Goal: Task Accomplishment & Management: Use online tool/utility

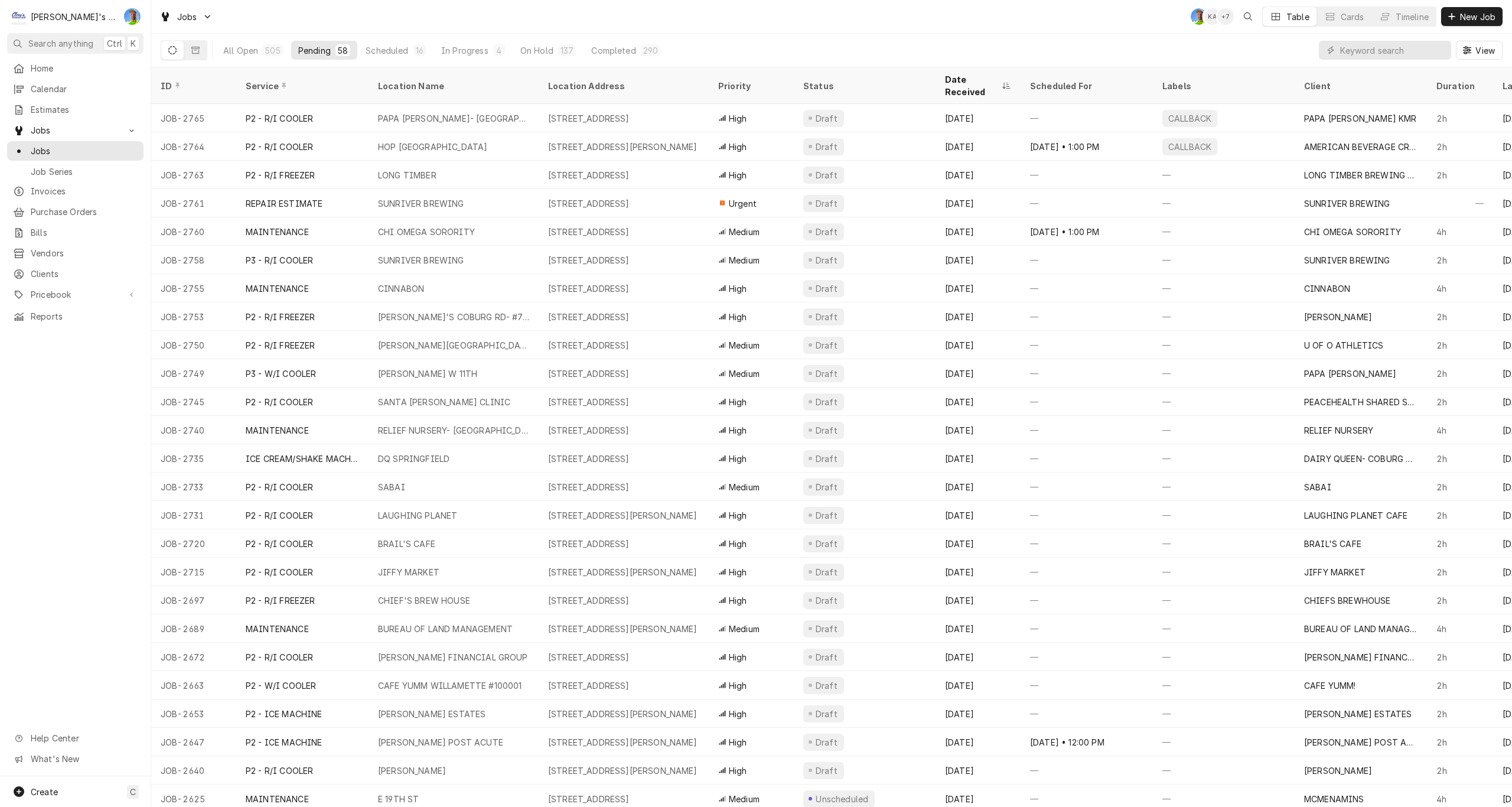
click at [497, 11] on div "Jobs GA KA + 7 Table Cards Timeline New Job" at bounding box center [832, 16] width 1361 height 33
click at [474, 46] on div "In Progress" at bounding box center [465, 50] width 47 height 12
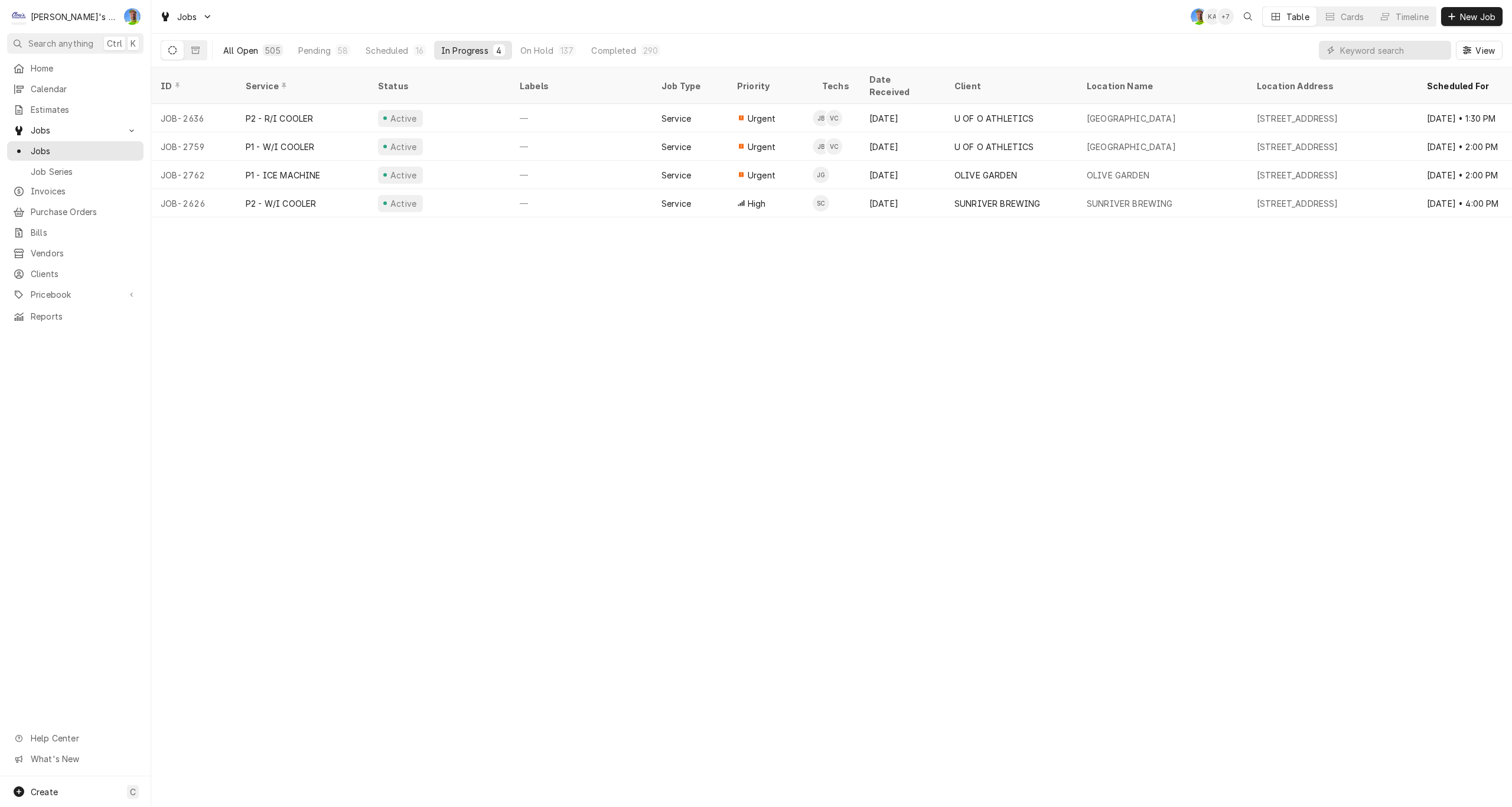
click at [245, 48] on div "All Open" at bounding box center [240, 50] width 35 height 12
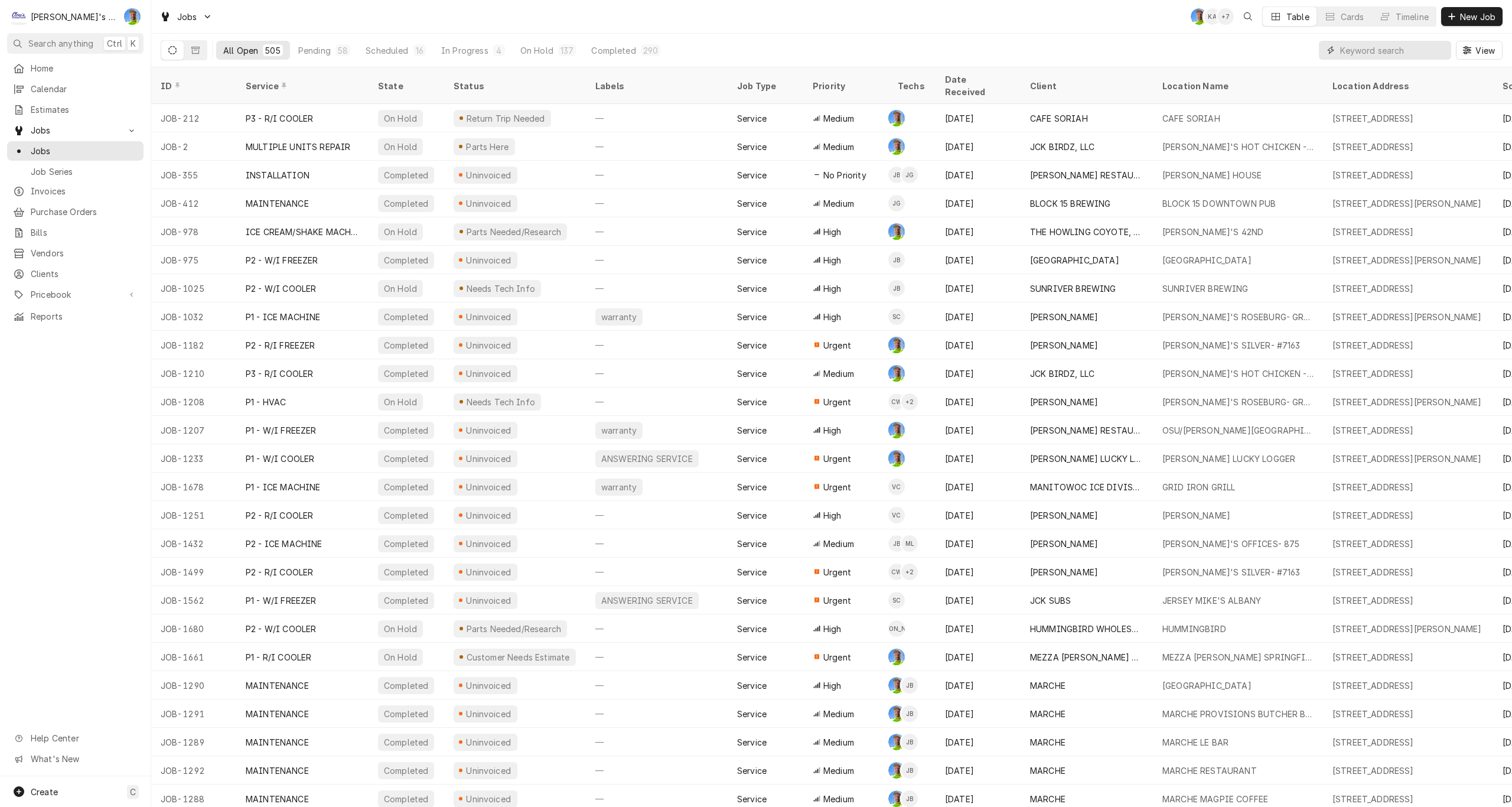
click at [1346, 49] on input "Dynamic Content Wrapper" at bounding box center [1392, 50] width 105 height 19
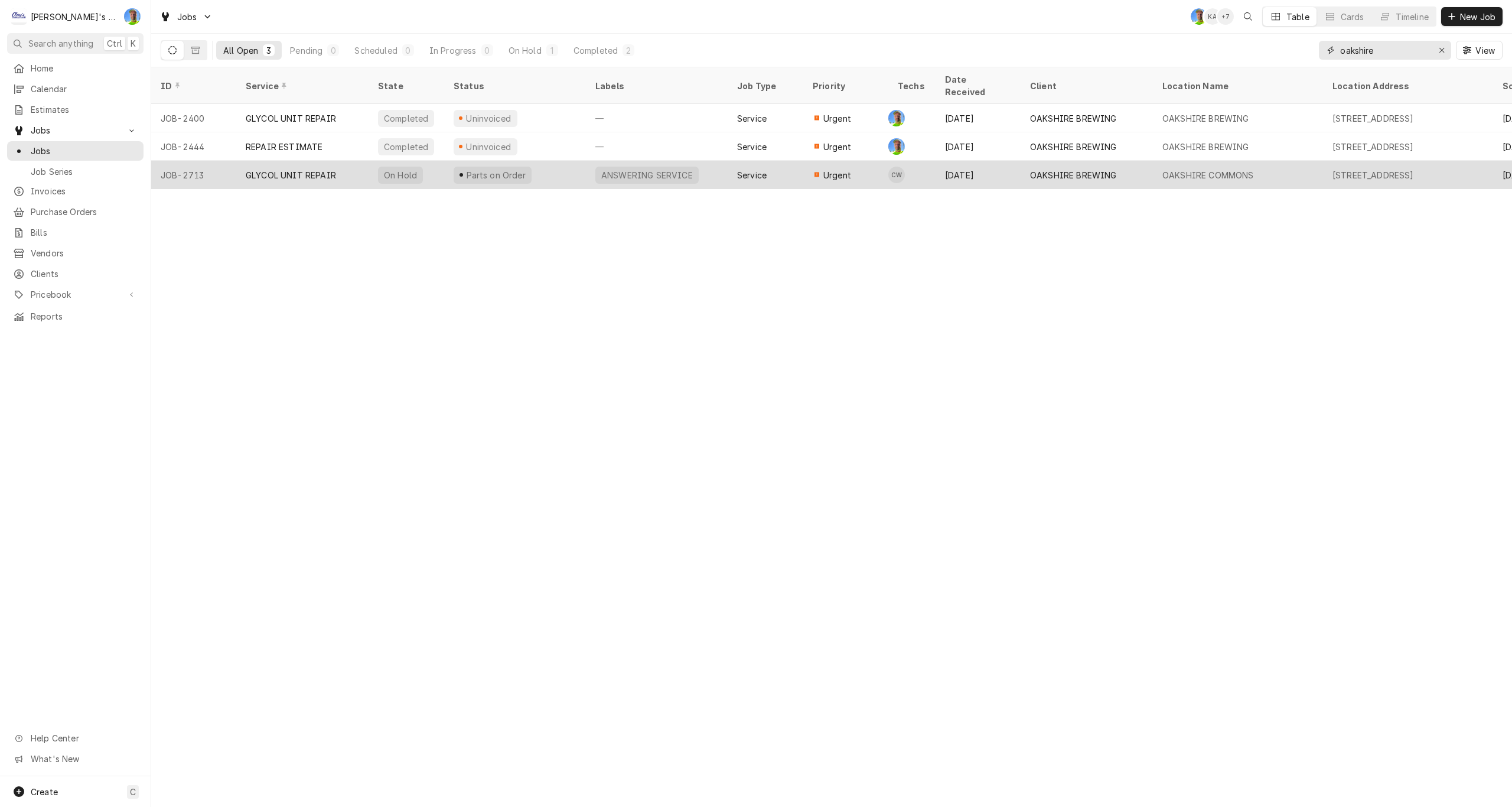
type input "oakshire"
click at [1129, 161] on div "OAKSHIRE BREWING" at bounding box center [1086, 175] width 132 height 28
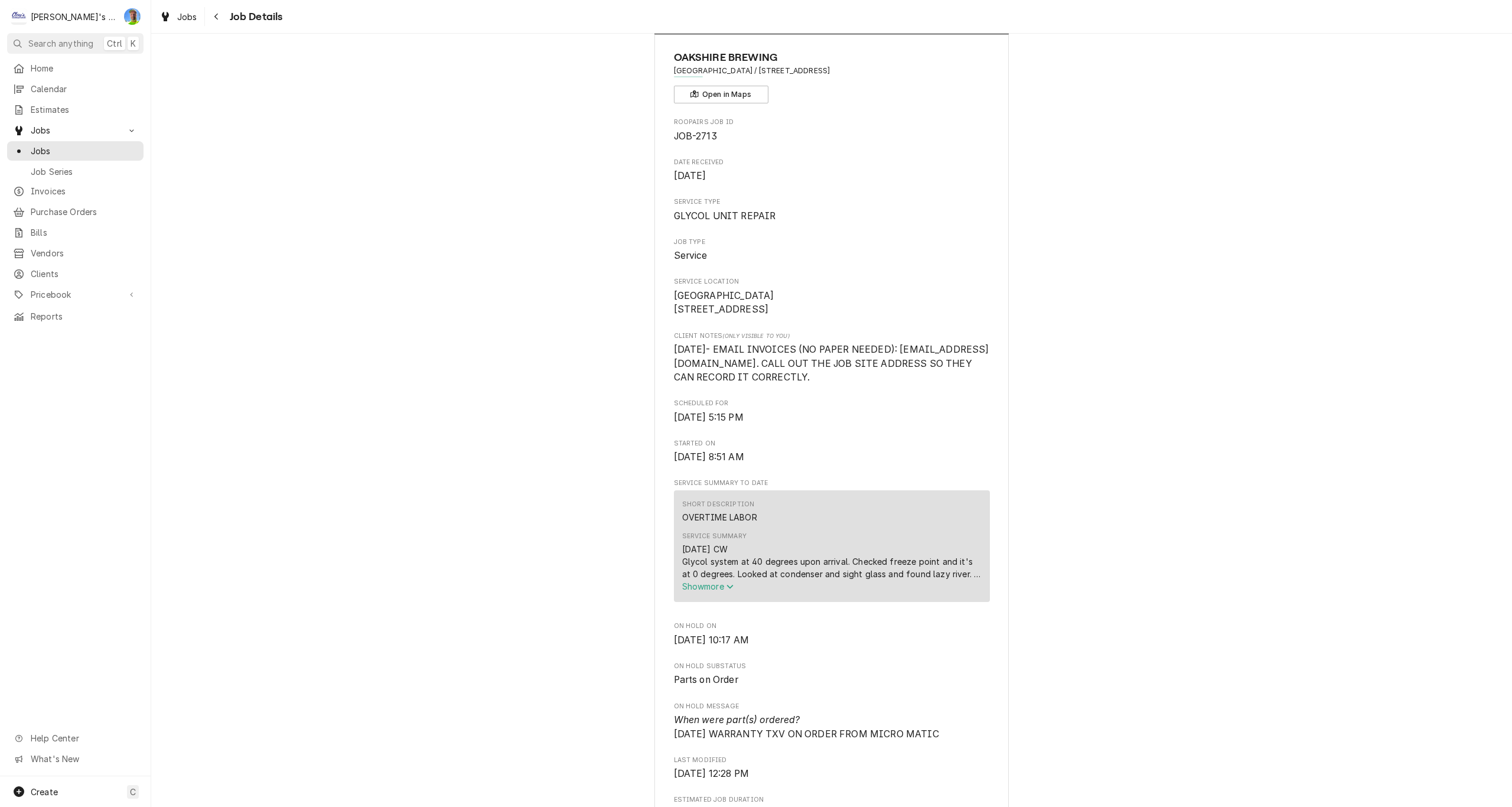
scroll to position [118, 0]
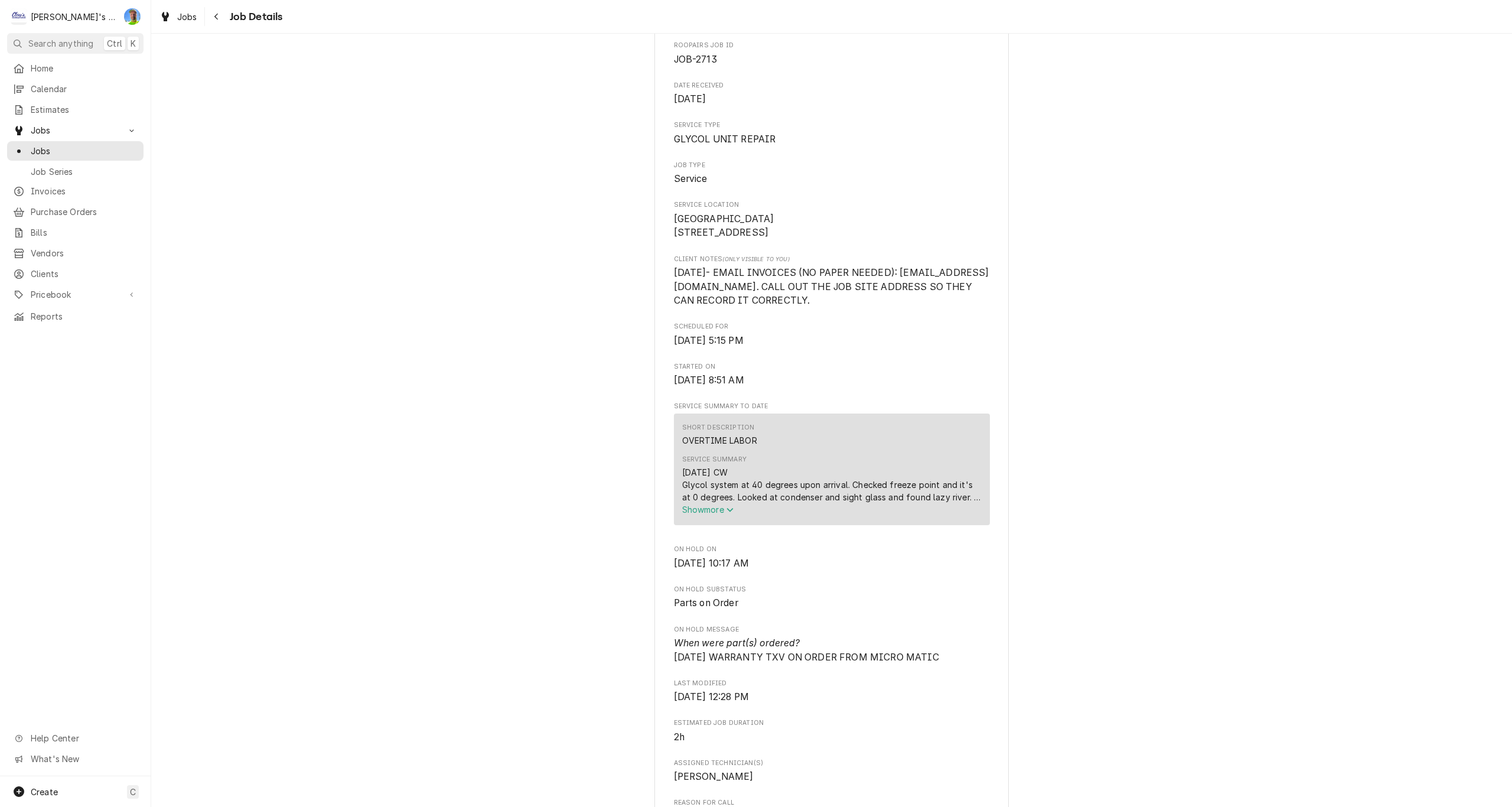
click at [710, 516] on button "Show more" at bounding box center [832, 509] width 299 height 12
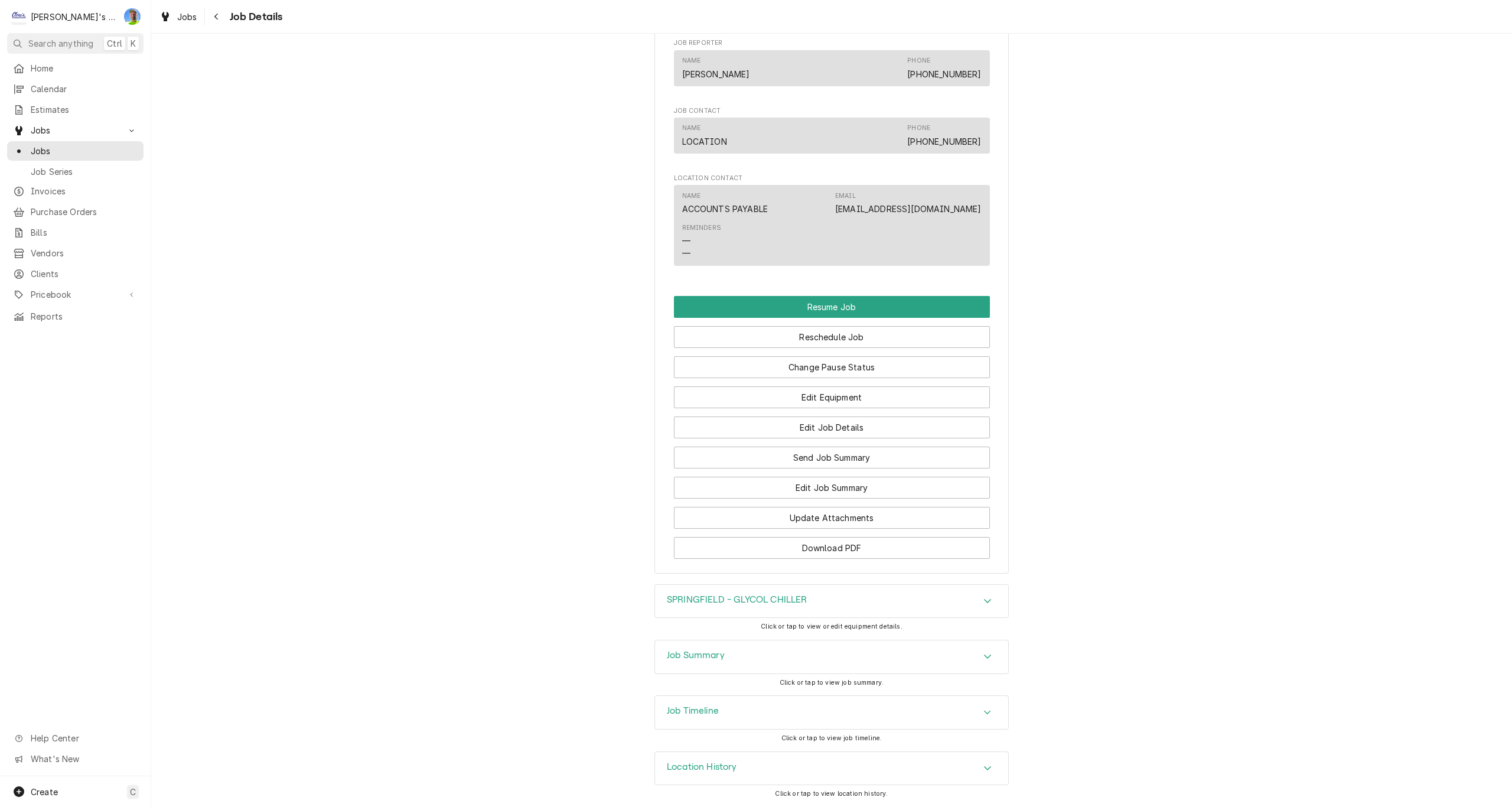
scroll to position [1228, 0]
click at [974, 658] on div "Job Summary" at bounding box center [831, 657] width 353 height 33
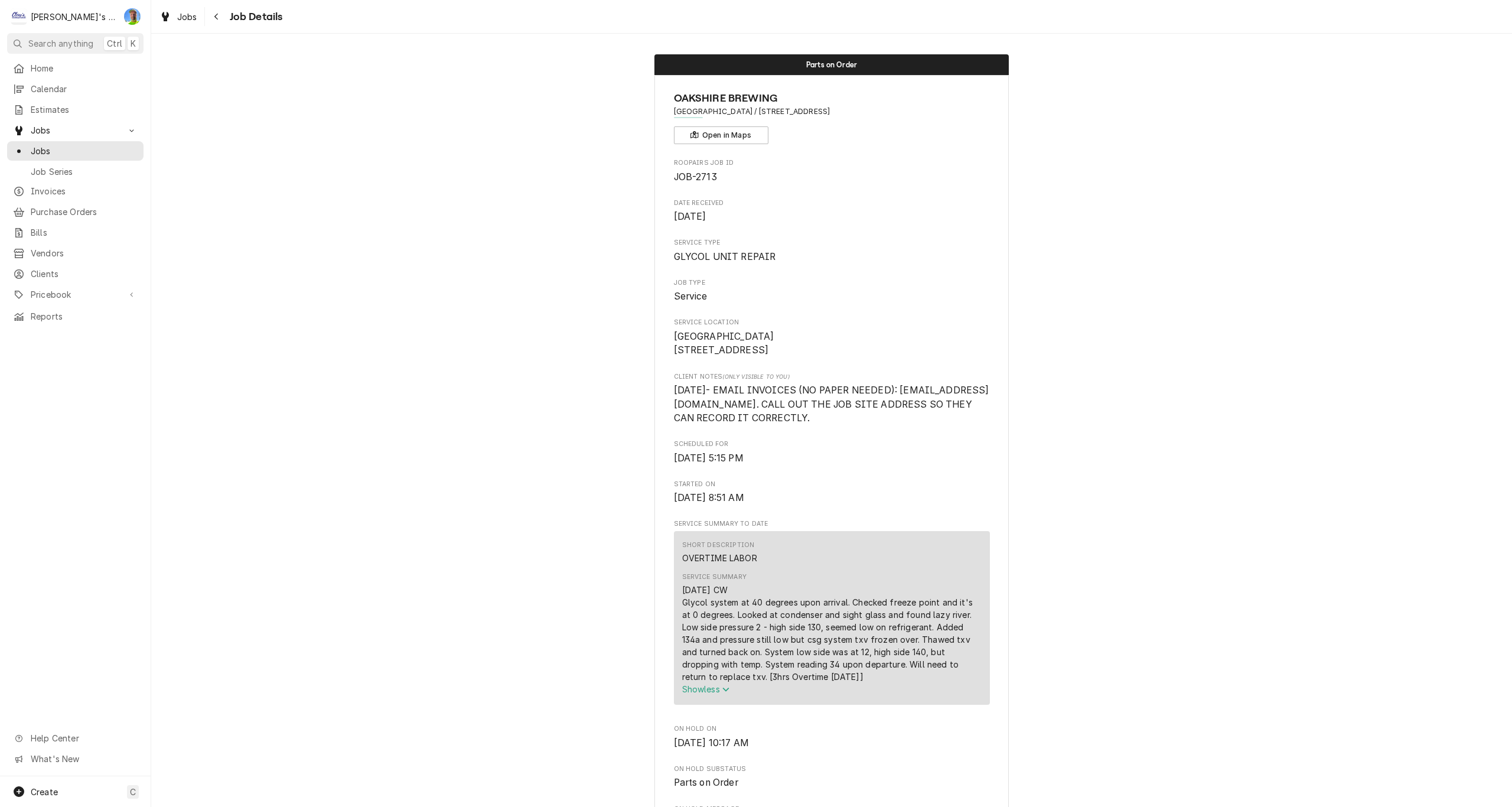
scroll to position [0, 0]
click at [186, 18] on span "Jobs" at bounding box center [186, 16] width 20 height 12
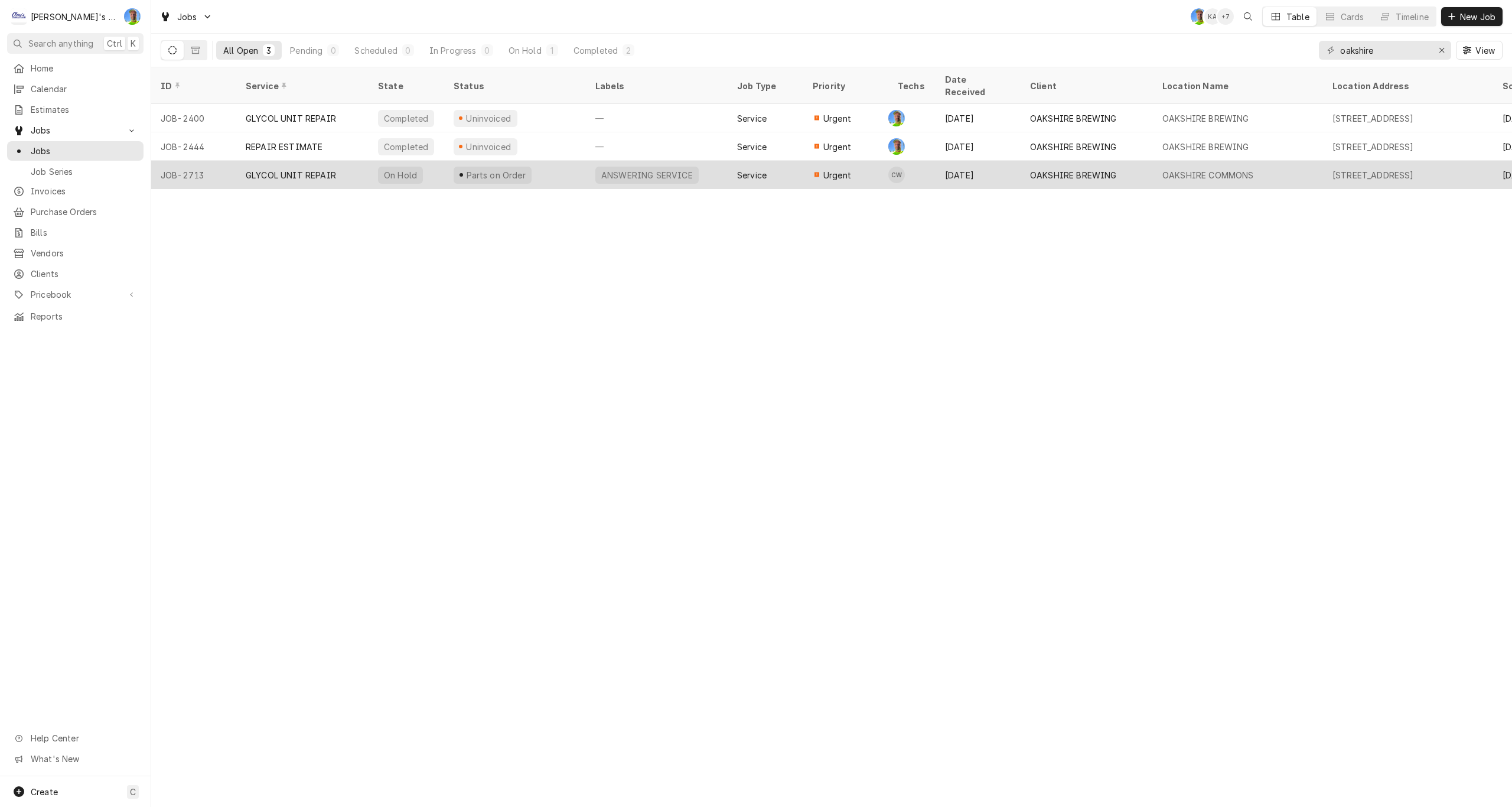
click at [308, 168] on div "GLYCOL UNIT REPAIR" at bounding box center [290, 174] width 90 height 12
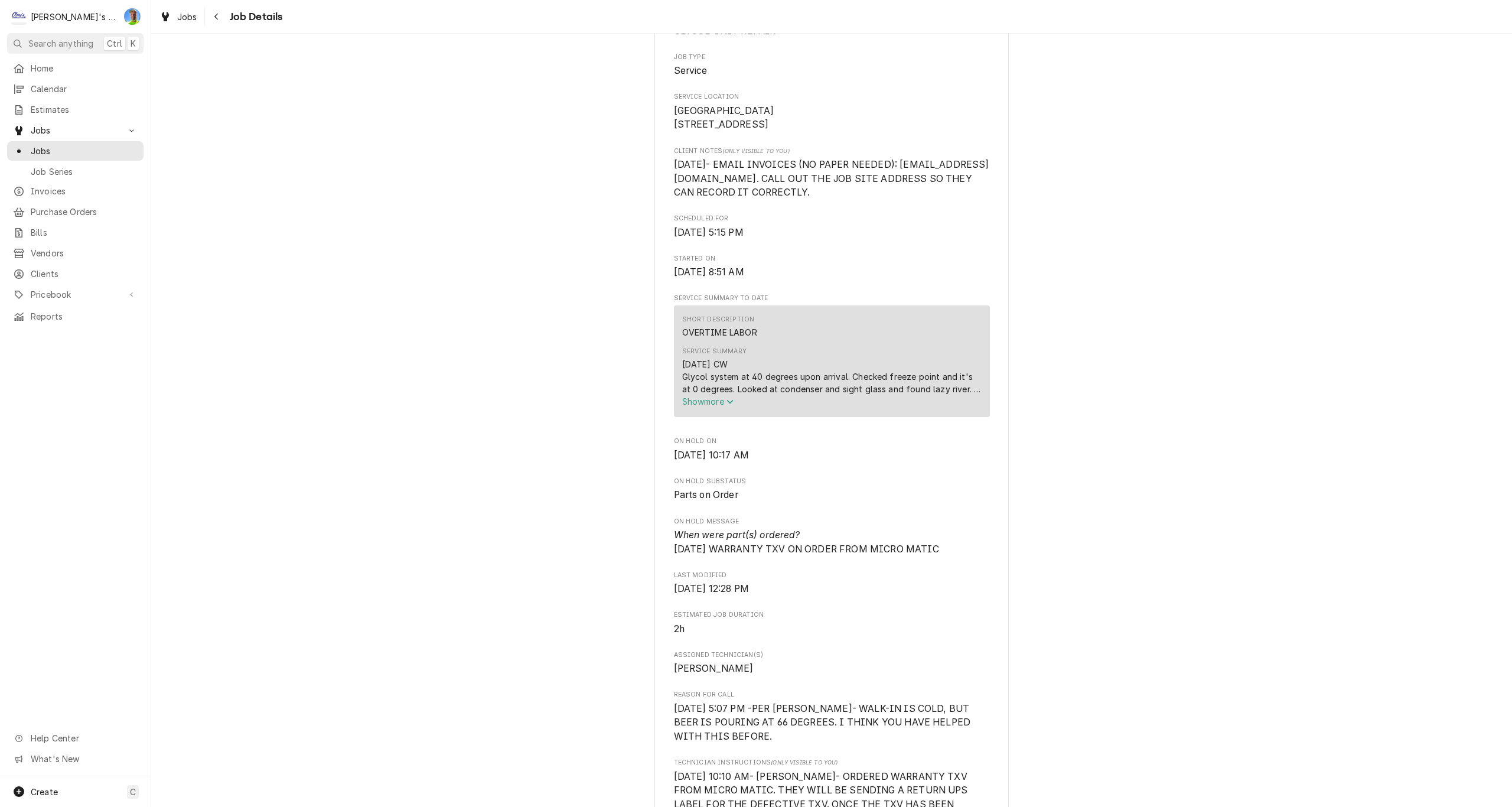
scroll to position [237, 0]
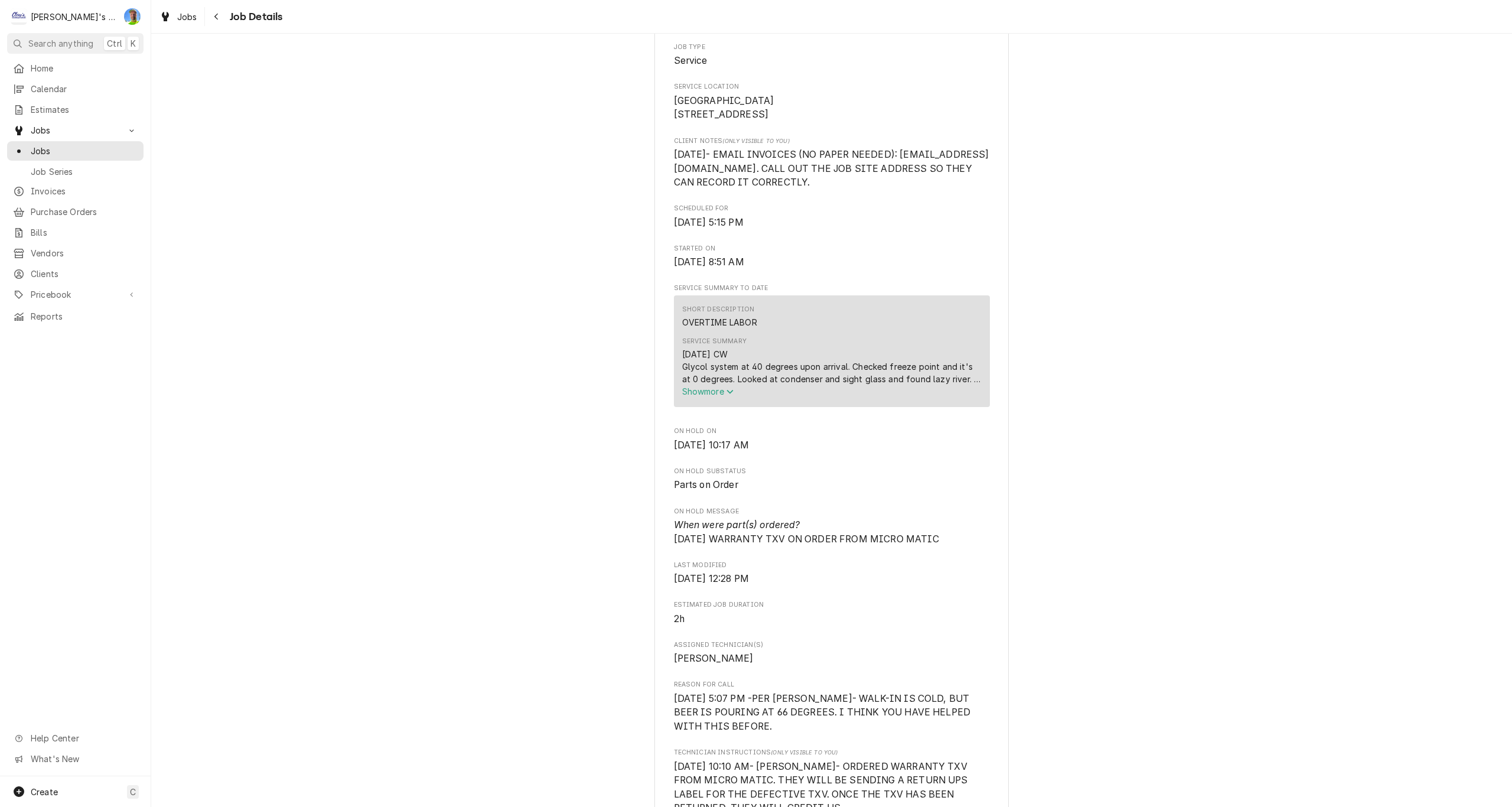
click at [714, 396] on span "Show more" at bounding box center [708, 391] width 52 height 10
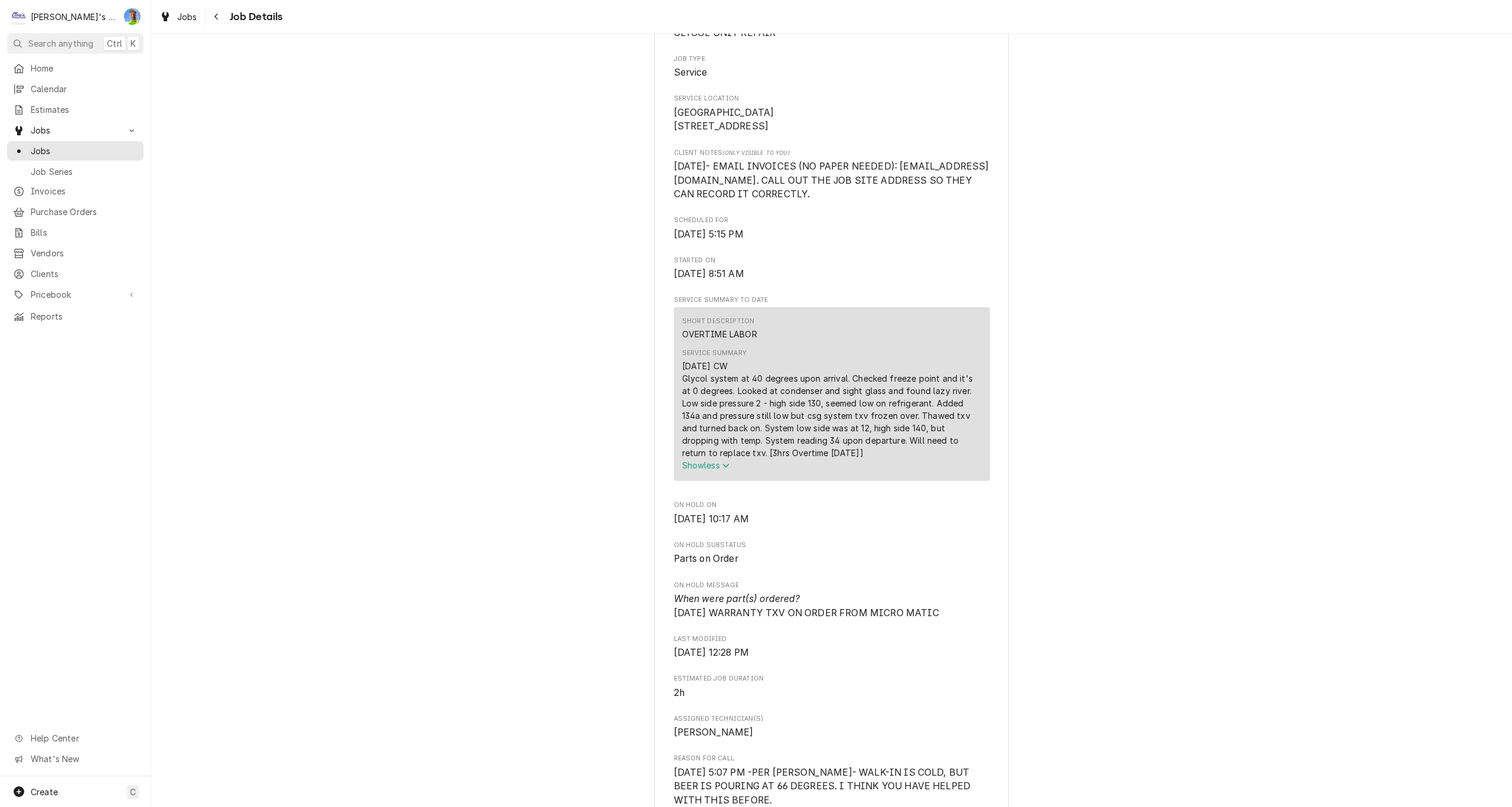
scroll to position [0, 0]
